Goal: Check status: Check status

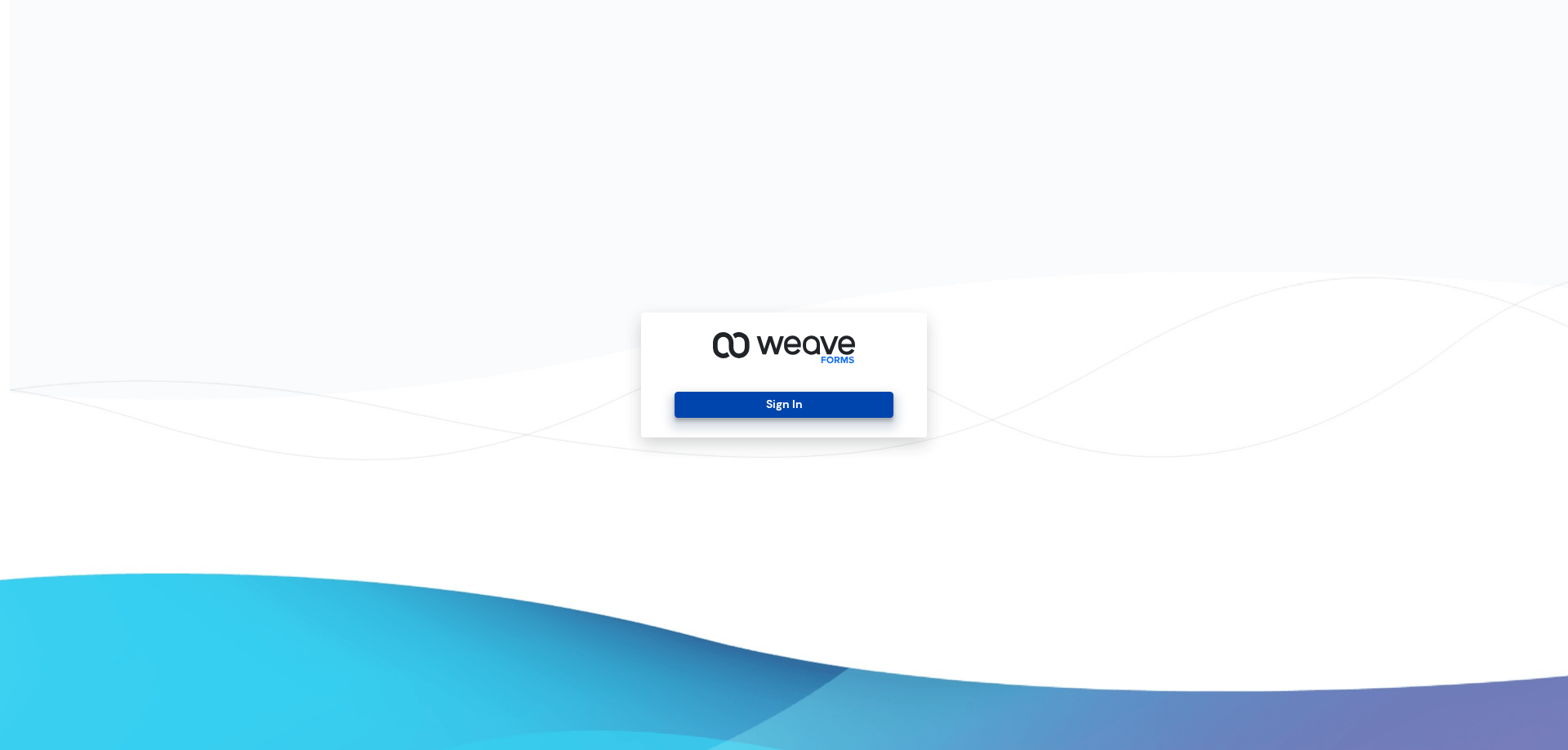
click at [791, 400] on button "Sign In" at bounding box center [783, 405] width 218 height 26
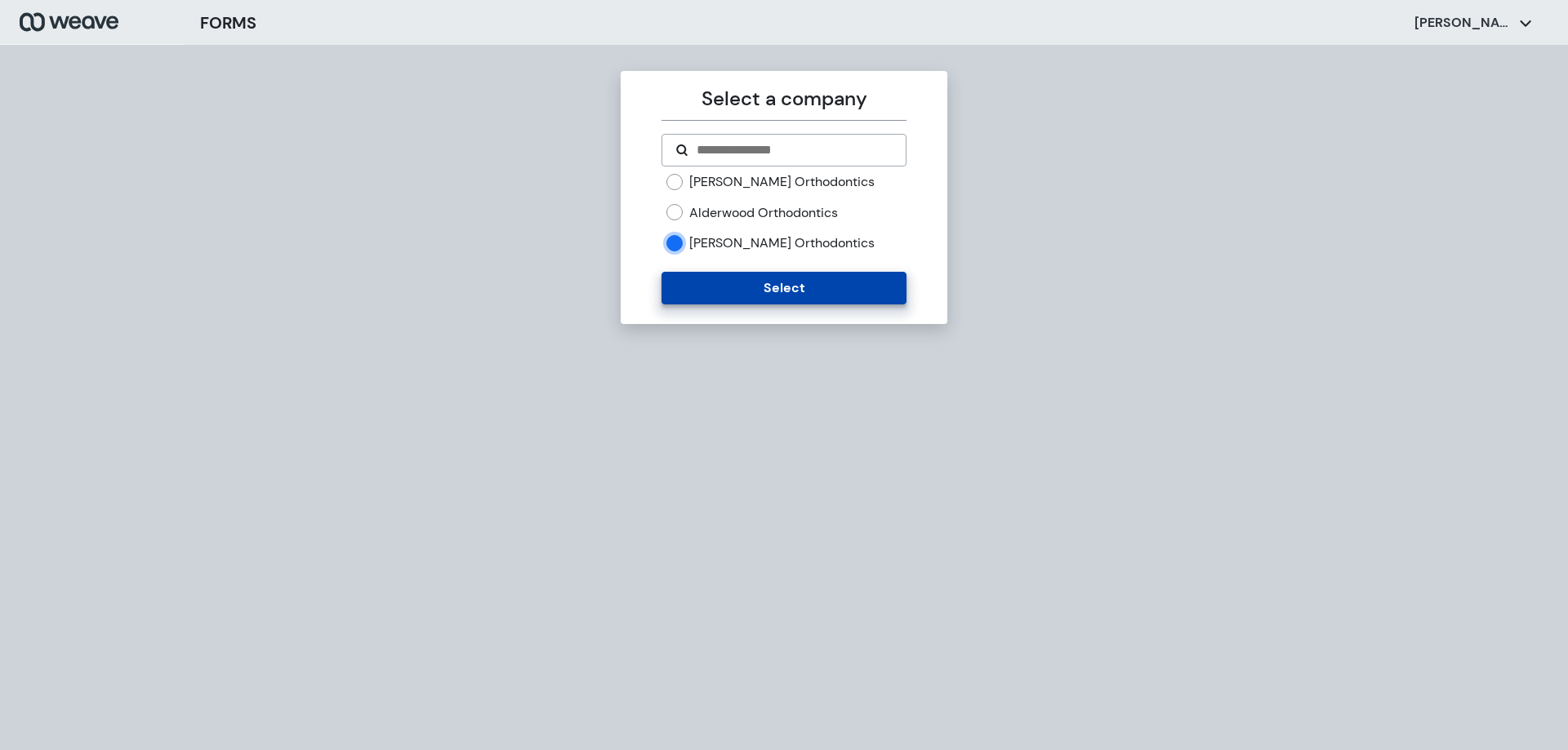
click at [768, 293] on button "Select" at bounding box center [783, 288] width 244 height 33
